Goal: Check status: Check status

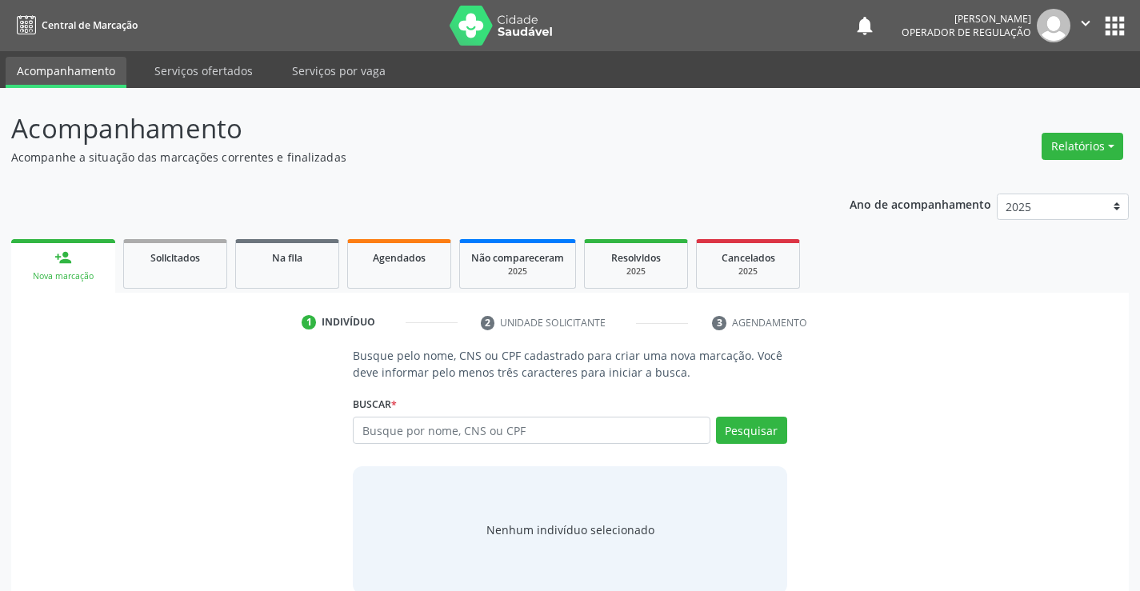
click at [397, 426] on input "text" at bounding box center [531, 430] width 357 height 27
type input "7"
click at [284, 273] on link "Na fila" at bounding box center [287, 264] width 104 height 50
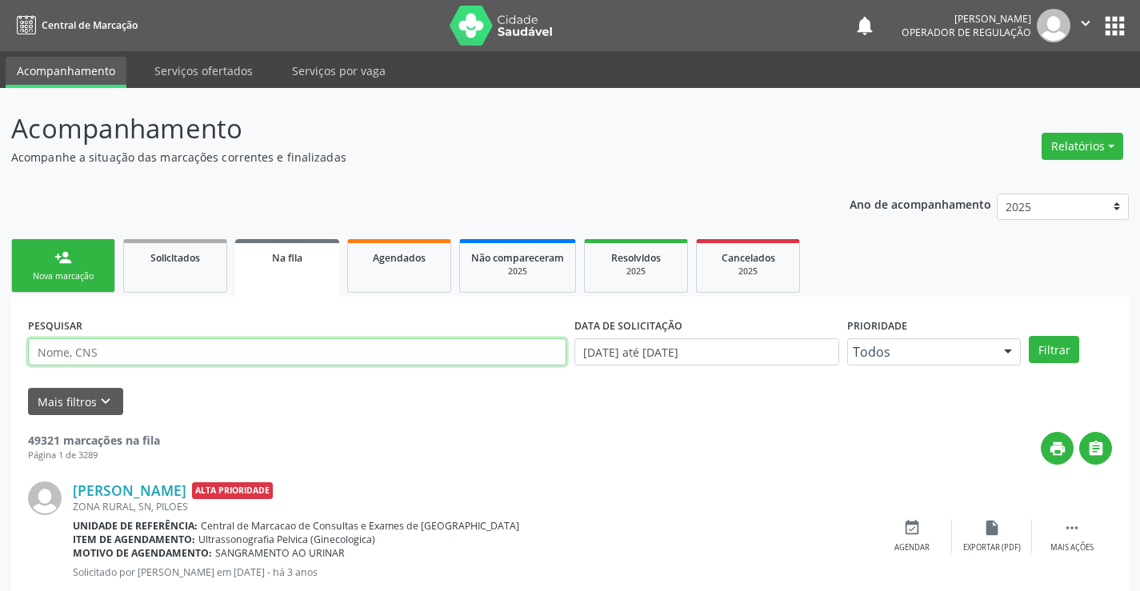
click at [71, 350] on input "text" at bounding box center [297, 351] width 539 height 27
type input "700400472340744"
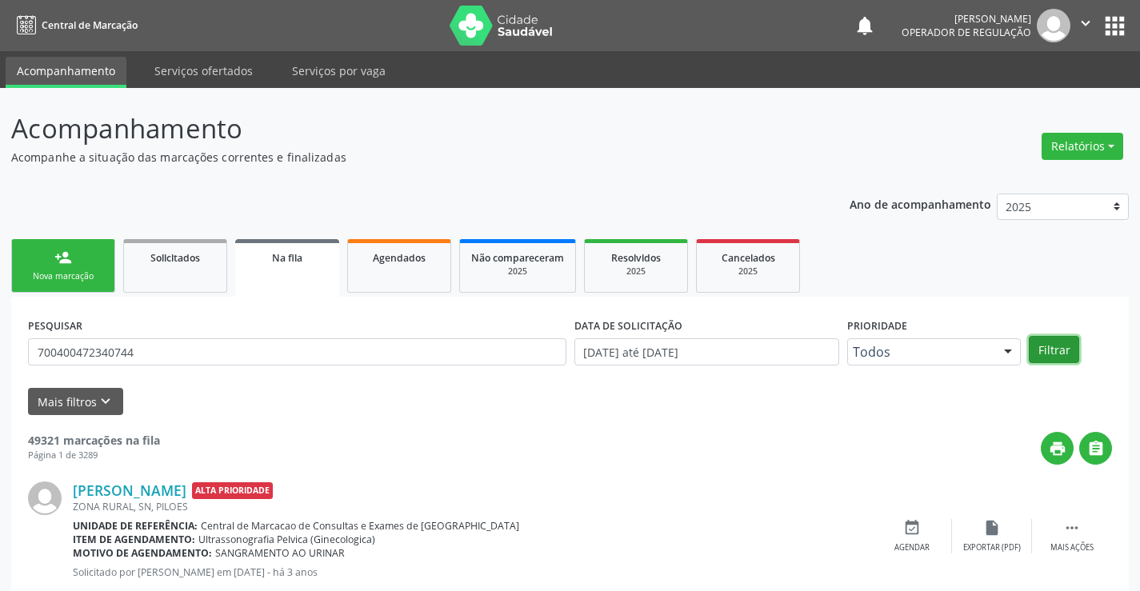
click at [1058, 339] on button "Filtrar" at bounding box center [1054, 349] width 50 height 27
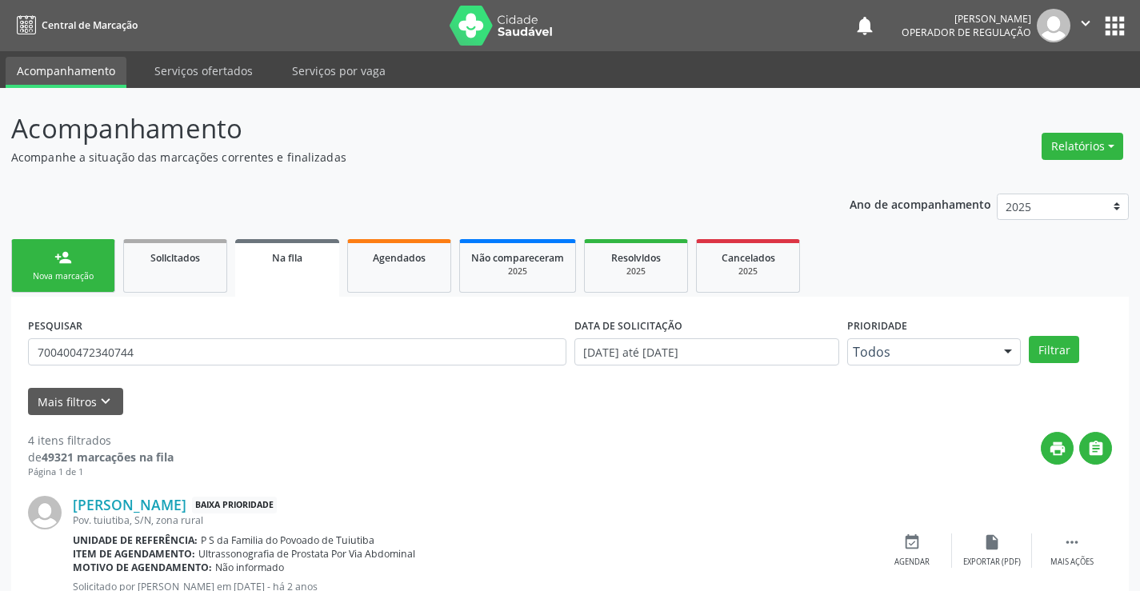
click at [1084, 22] on icon "" at bounding box center [1086, 23] width 18 height 18
click at [1013, 101] on link "Sair" at bounding box center [1045, 97] width 110 height 22
